Goal: Task Accomplishment & Management: Complete application form

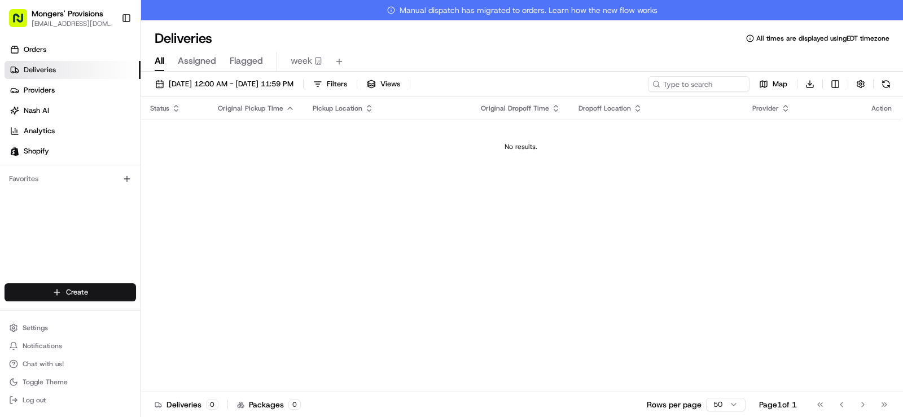
click at [83, 295] on html "Mongers' Provisions [EMAIL_ADDRESS][DOMAIN_NAME] Toggle Sidebar Orders Deliveri…" at bounding box center [451, 208] width 903 height 417
click at [178, 316] on link "Delivery" at bounding box center [204, 313] width 126 height 20
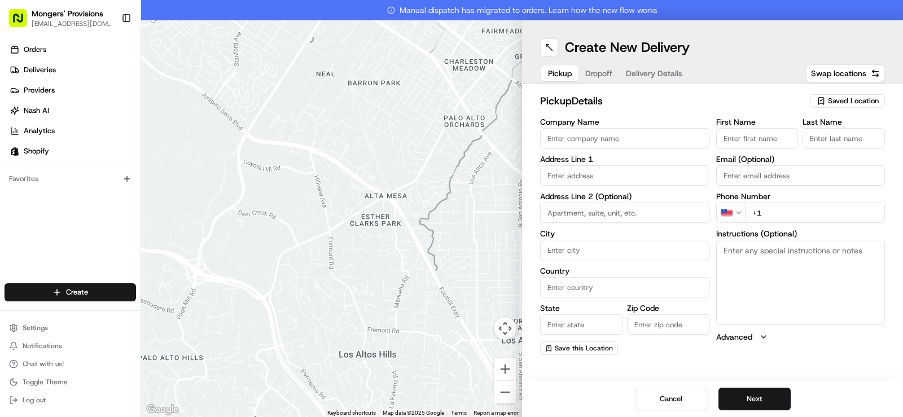
click at [839, 102] on span "Saved Location" at bounding box center [853, 101] width 51 height 10
click at [811, 142] on span "Mongers Provisions" at bounding box center [828, 143] width 139 height 10
type input "Mongers Provisions"
type input "[STREET_ADDRESS]"
type input "Berkley"
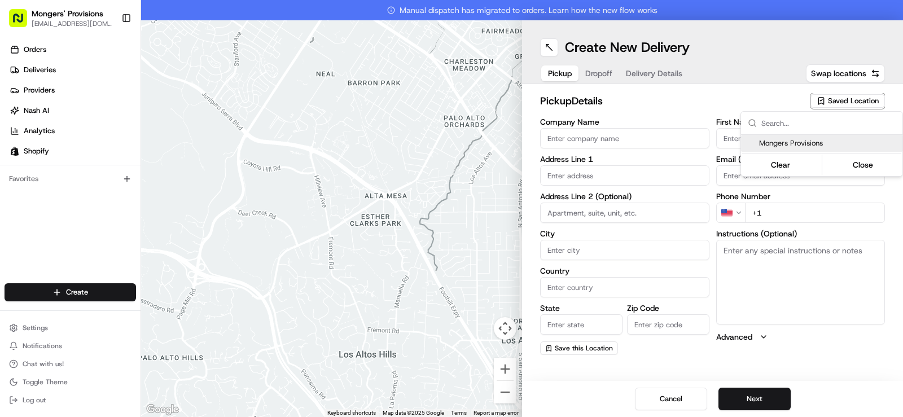
type input "US"
type input "MI"
type input "48072"
type input "[PERSON_NAME]"
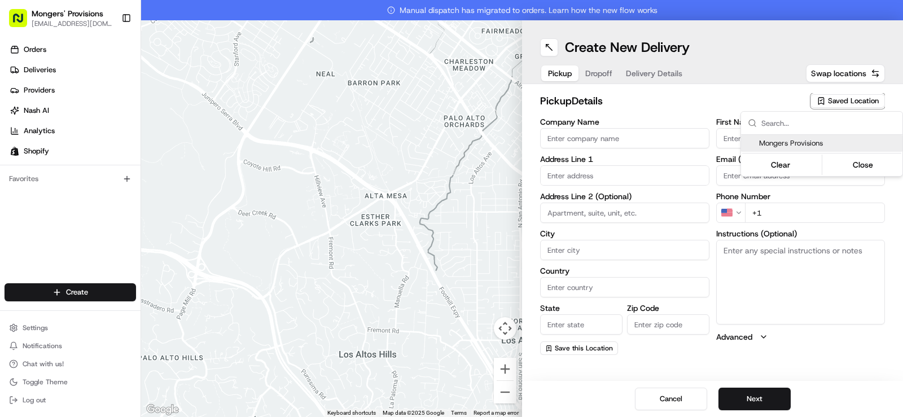
type input "[EMAIL_ADDRESS][DOMAIN_NAME]"
type input "[PHONE_NUMBER]"
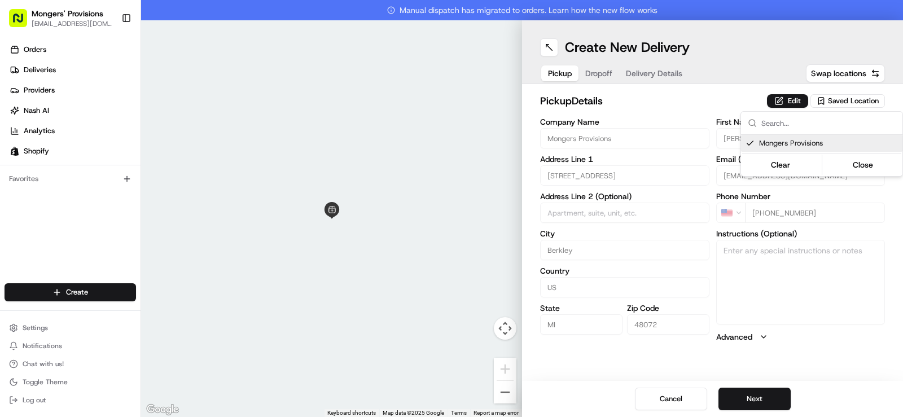
click at [591, 74] on html "Mongers' Provisions [EMAIL_ADDRESS][DOMAIN_NAME] Toggle Sidebar Orders Deliveri…" at bounding box center [451, 208] width 903 height 417
click at [752, 398] on button "Next" at bounding box center [754, 399] width 72 height 23
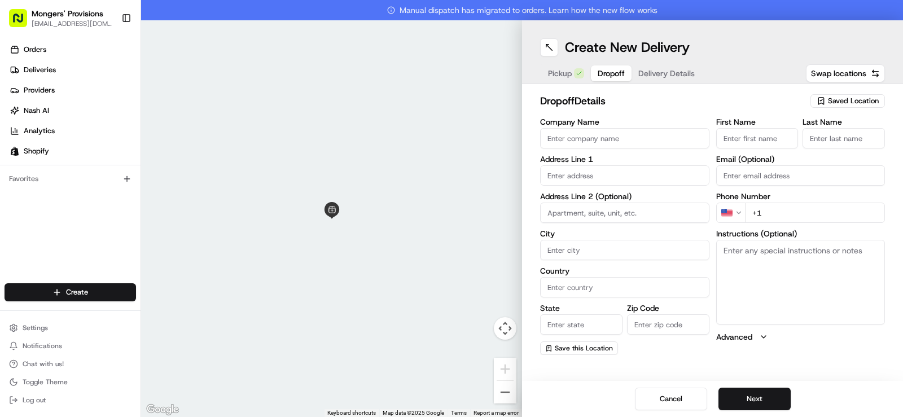
click at [758, 137] on input "First Name" at bounding box center [757, 138] width 82 height 20
type input "R"
type input "T"
type input "[PERSON_NAME]"
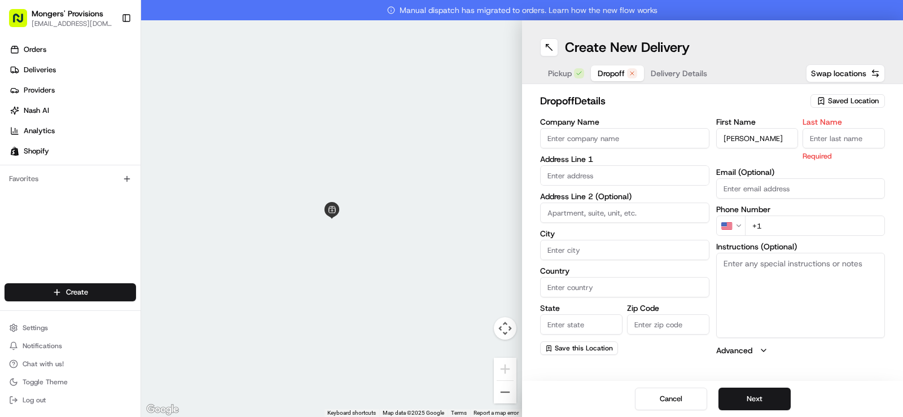
click at [772, 232] on input "+1" at bounding box center [815, 226] width 140 height 20
paste input "[PHONE_NUMBER]"
type input "[PHONE_NUMBER]"
click at [822, 138] on input "Last Name" at bounding box center [843, 138] width 82 height 20
type input "[PERSON_NAME]"
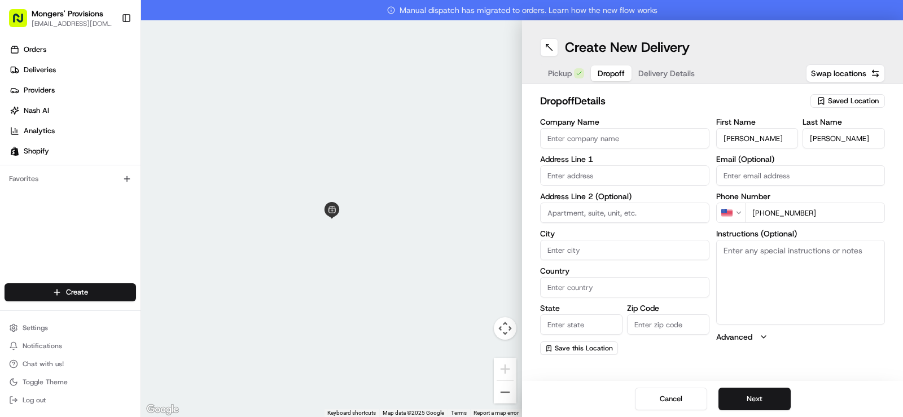
click at [565, 174] on input "text" at bounding box center [624, 175] width 169 height 20
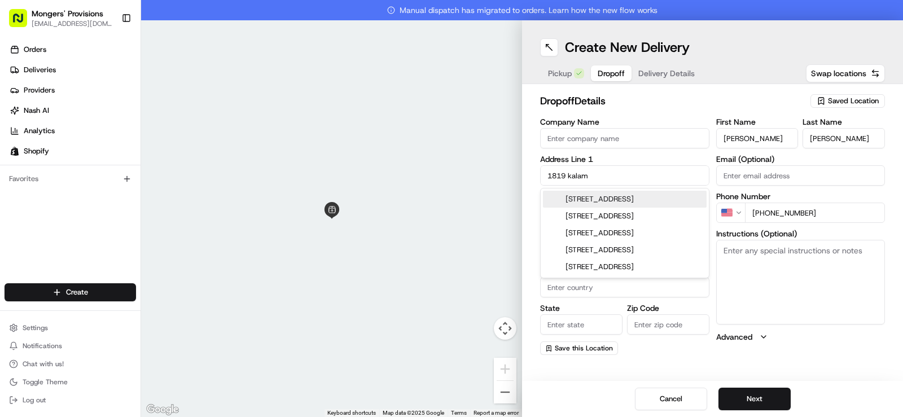
click at [625, 200] on div "[STREET_ADDRESS]" at bounding box center [625, 199] width 164 height 17
type input "[STREET_ADDRESS]"
type input "Royal Oak"
type input "[GEOGRAPHIC_DATA]"
type input "MI"
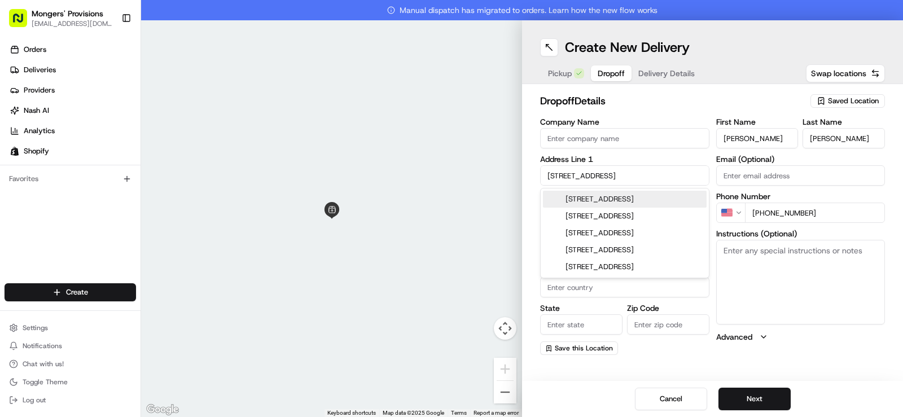
type input "48067"
type input "[STREET_ADDRESS]"
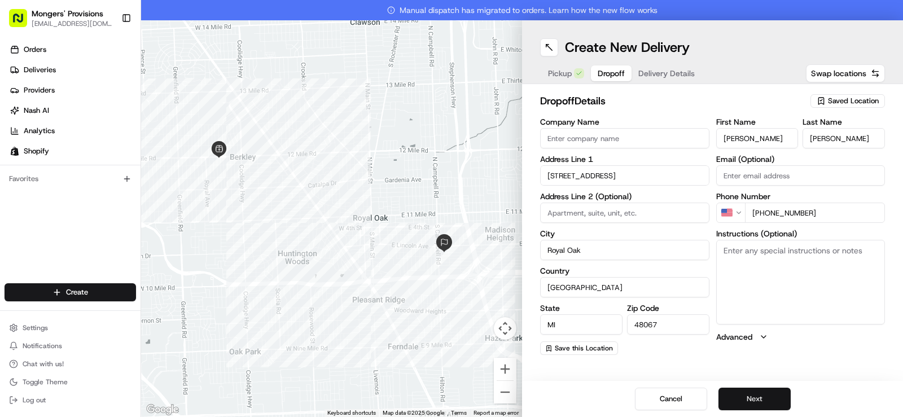
click at [765, 395] on button "Next" at bounding box center [754, 399] width 72 height 23
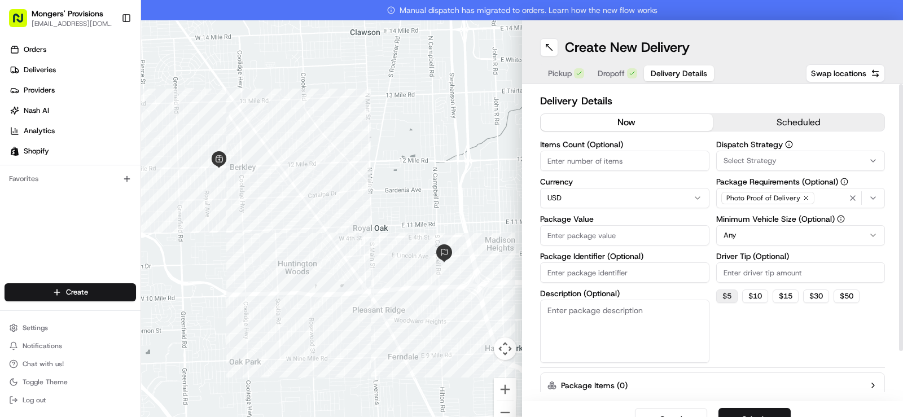
click at [723, 298] on button "$ 5" at bounding box center [726, 296] width 21 height 14
type input "5"
click at [771, 236] on html "Mongers' Provisions [EMAIL_ADDRESS][DOMAIN_NAME] Toggle Sidebar Orders Deliveri…" at bounding box center [451, 208] width 903 height 417
click at [618, 235] on input "Package Value" at bounding box center [624, 235] width 169 height 20
click at [768, 332] on div "Dispatch Strategy Select Strategy Package Requirements (Optional) Photo Proof o…" at bounding box center [800, 251] width 169 height 222
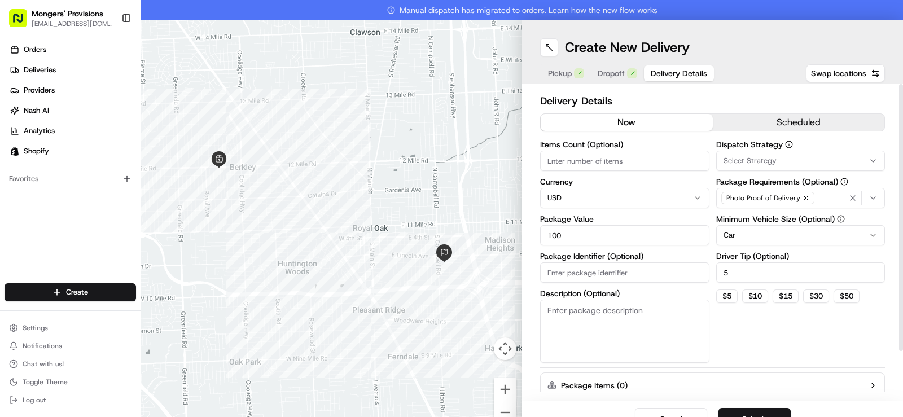
drag, startPoint x: 565, startPoint y: 236, endPoint x: 440, endPoint y: 203, distance: 129.5
click at [442, 232] on div "← Move left → Move right ↑ Move up ↓ Move down + Zoom in - Zoom out Home Jump l…" at bounding box center [522, 228] width 762 height 417
type input "70"
click at [769, 326] on div "Dispatch Strategy Select Strategy Package Requirements (Optional) Photo Proof o…" at bounding box center [800, 251] width 169 height 222
click at [754, 414] on button "Submit" at bounding box center [754, 419] width 72 height 23
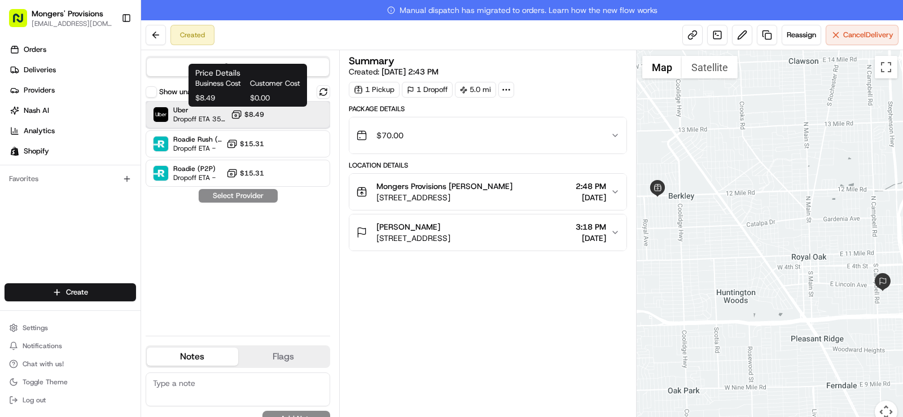
click at [266, 117] on div "Uber Dropoff ETA 35 minutes $8.49" at bounding box center [238, 114] width 185 height 27
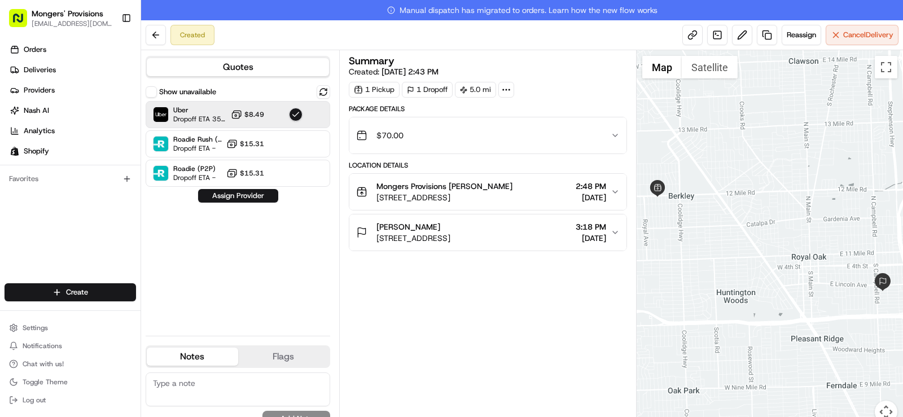
click at [359, 316] on div "Summary Created: [DATE] 2:43 PM 1 Pickup 1 Dropoff 5.0 mi Package Details $70.0…" at bounding box center [488, 243] width 278 height 375
click at [266, 195] on button "Assign Provider" at bounding box center [238, 196] width 80 height 14
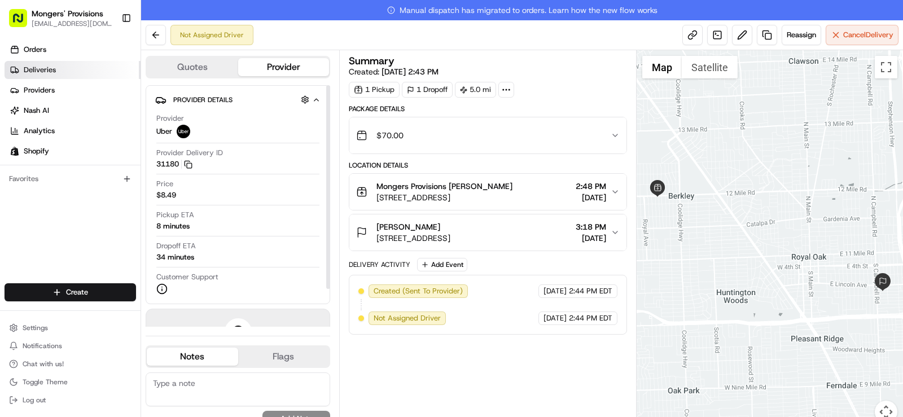
click at [32, 74] on span "Deliveries" at bounding box center [40, 70] width 32 height 10
